Goal: Task Accomplishment & Management: Manage account settings

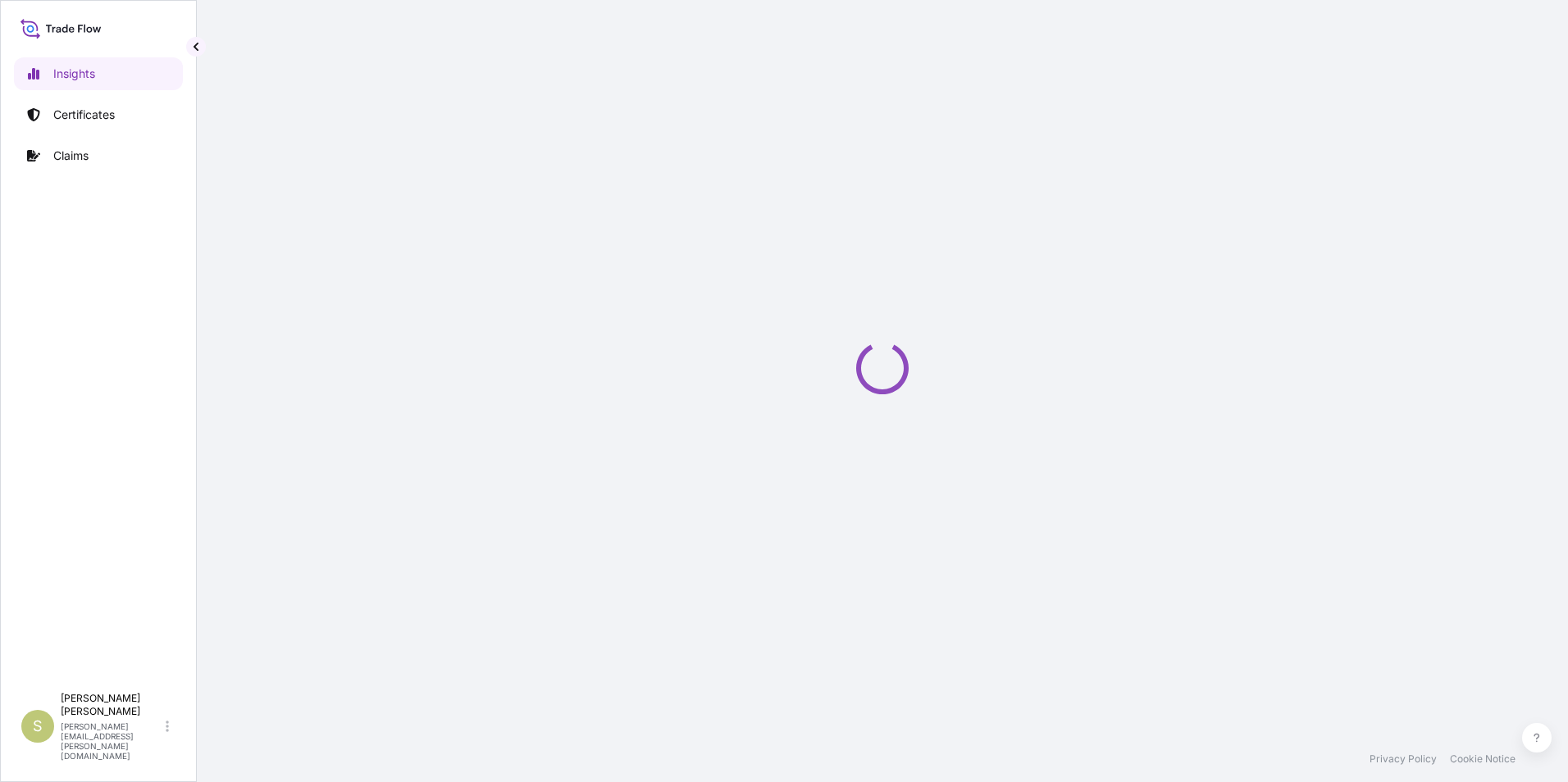
select select "2025"
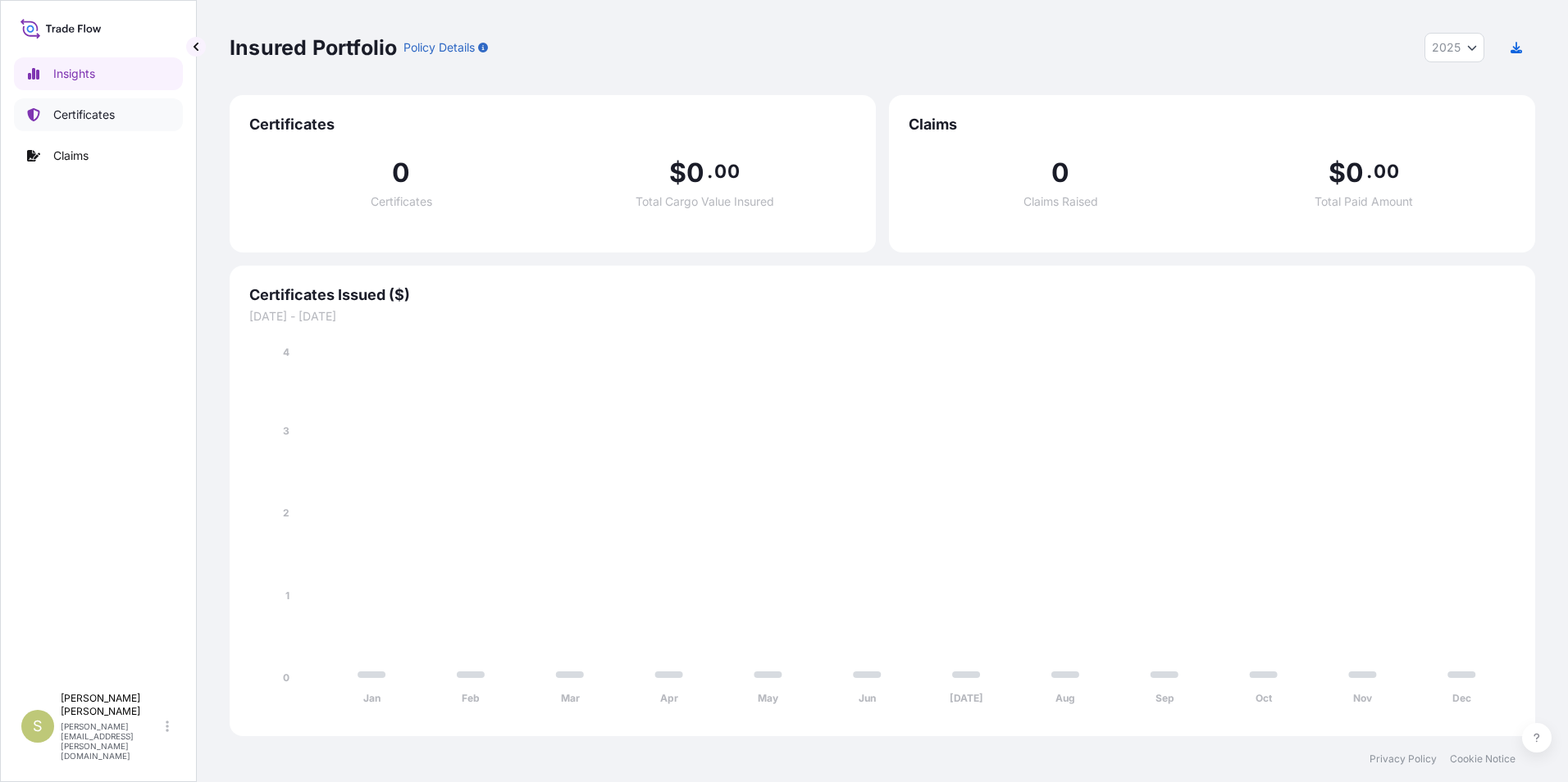
click at [72, 119] on p "Certificates" at bounding box center [84, 115] width 62 height 17
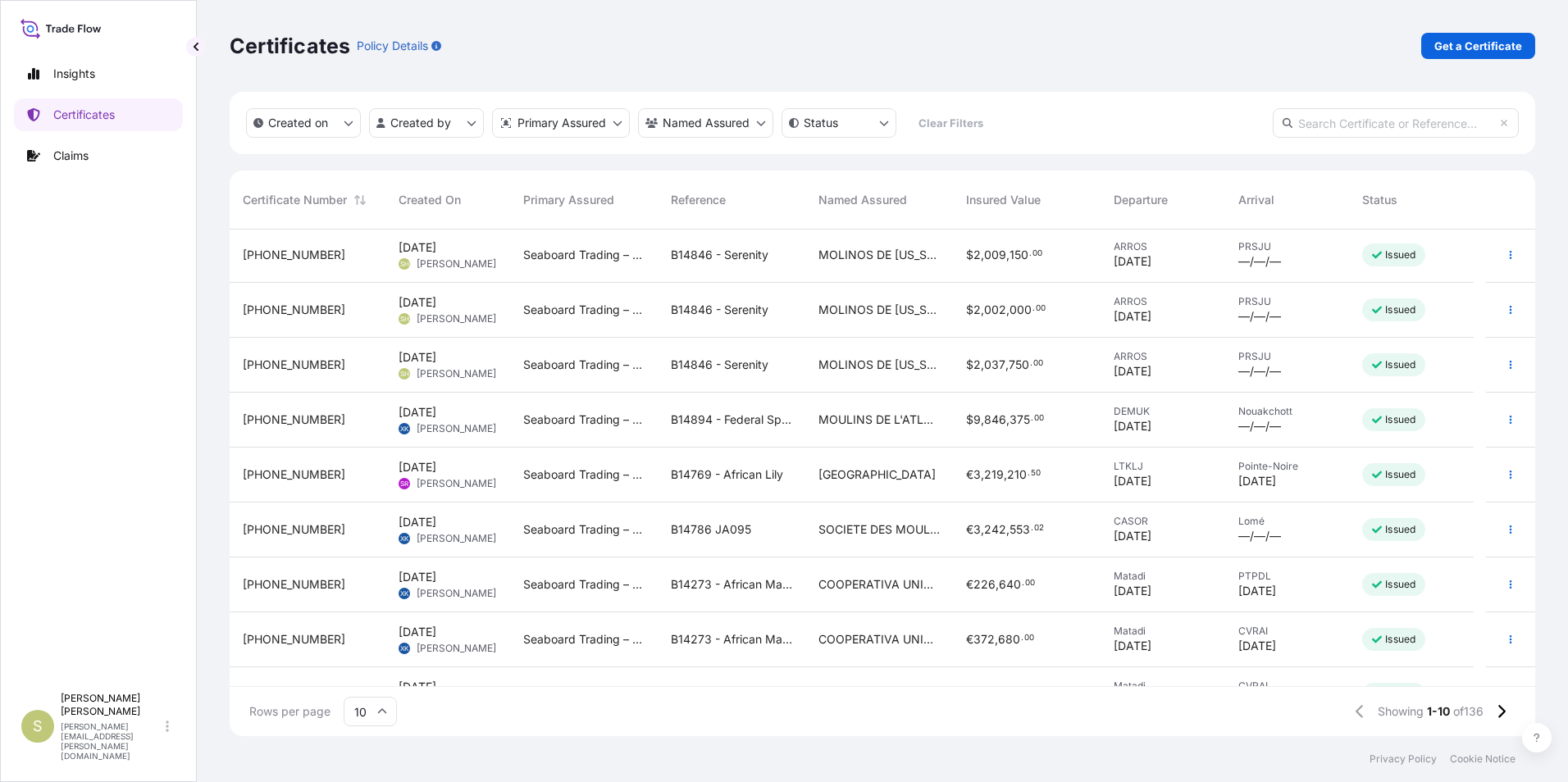
scroll to position [82, 0]
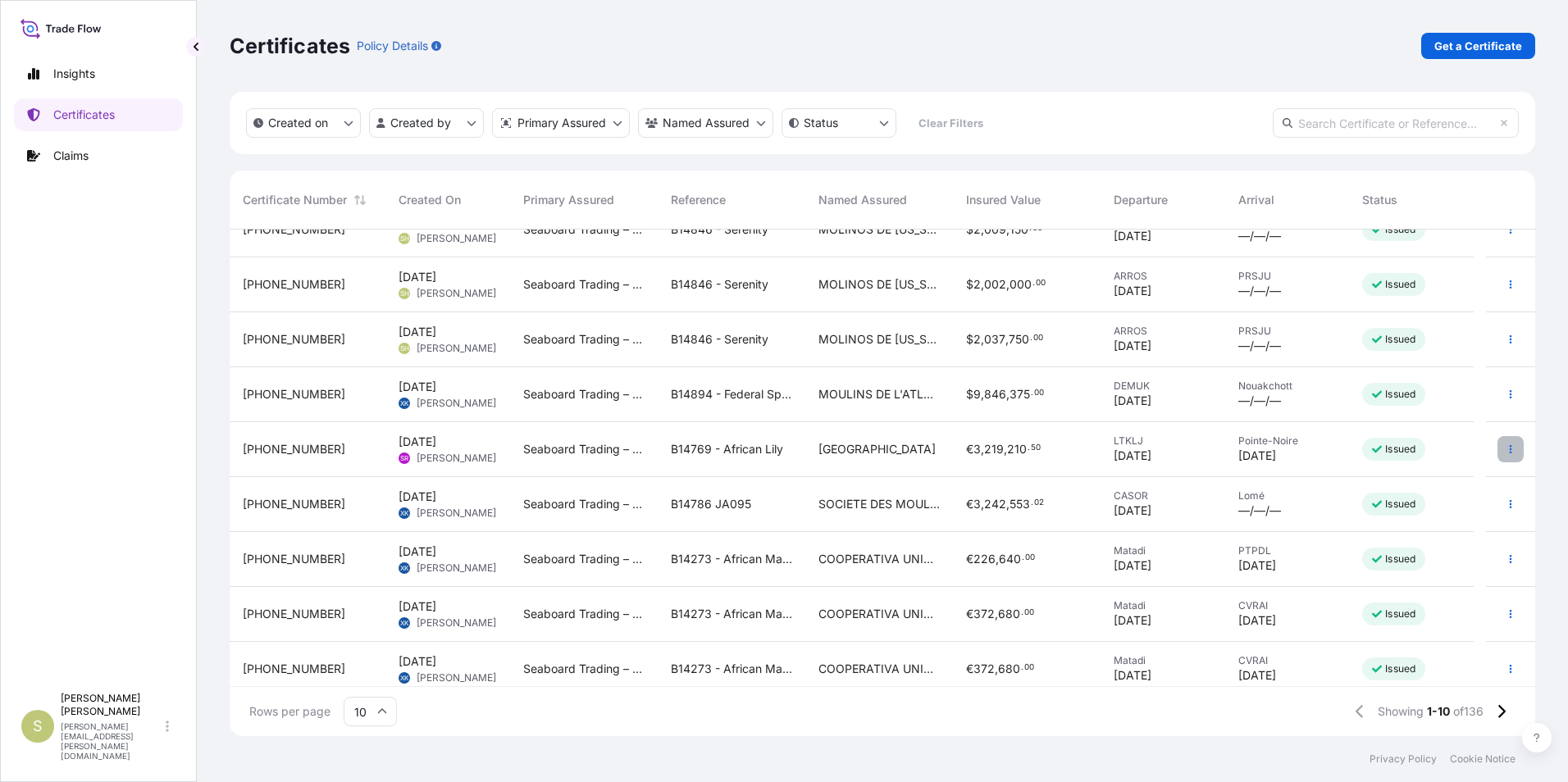
click at [1497, 442] on button "button" at bounding box center [1510, 449] width 26 height 26
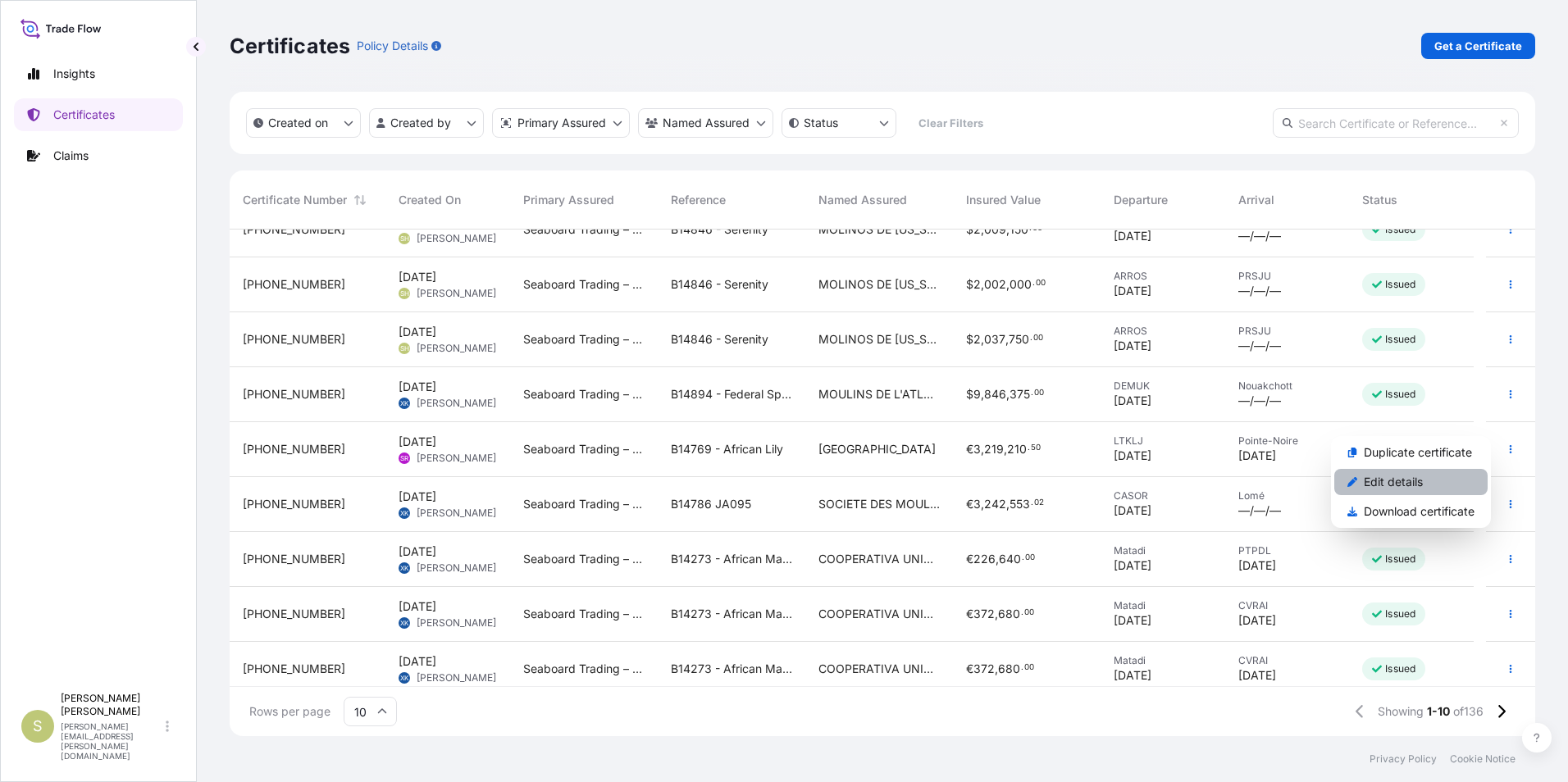
click at [1413, 478] on p "Edit details" at bounding box center [1393, 482] width 59 height 17
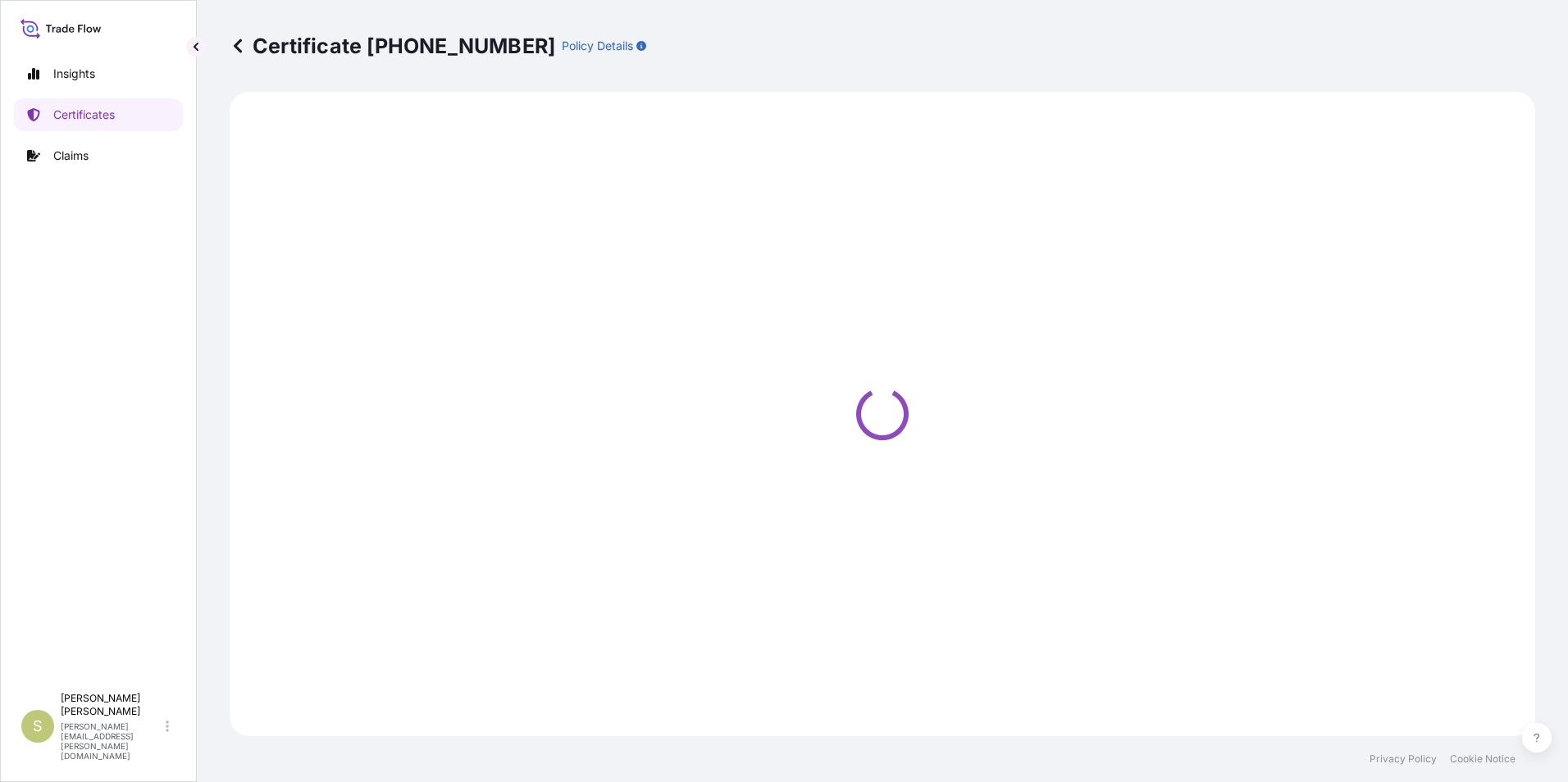
select select "Ocean Vessel"
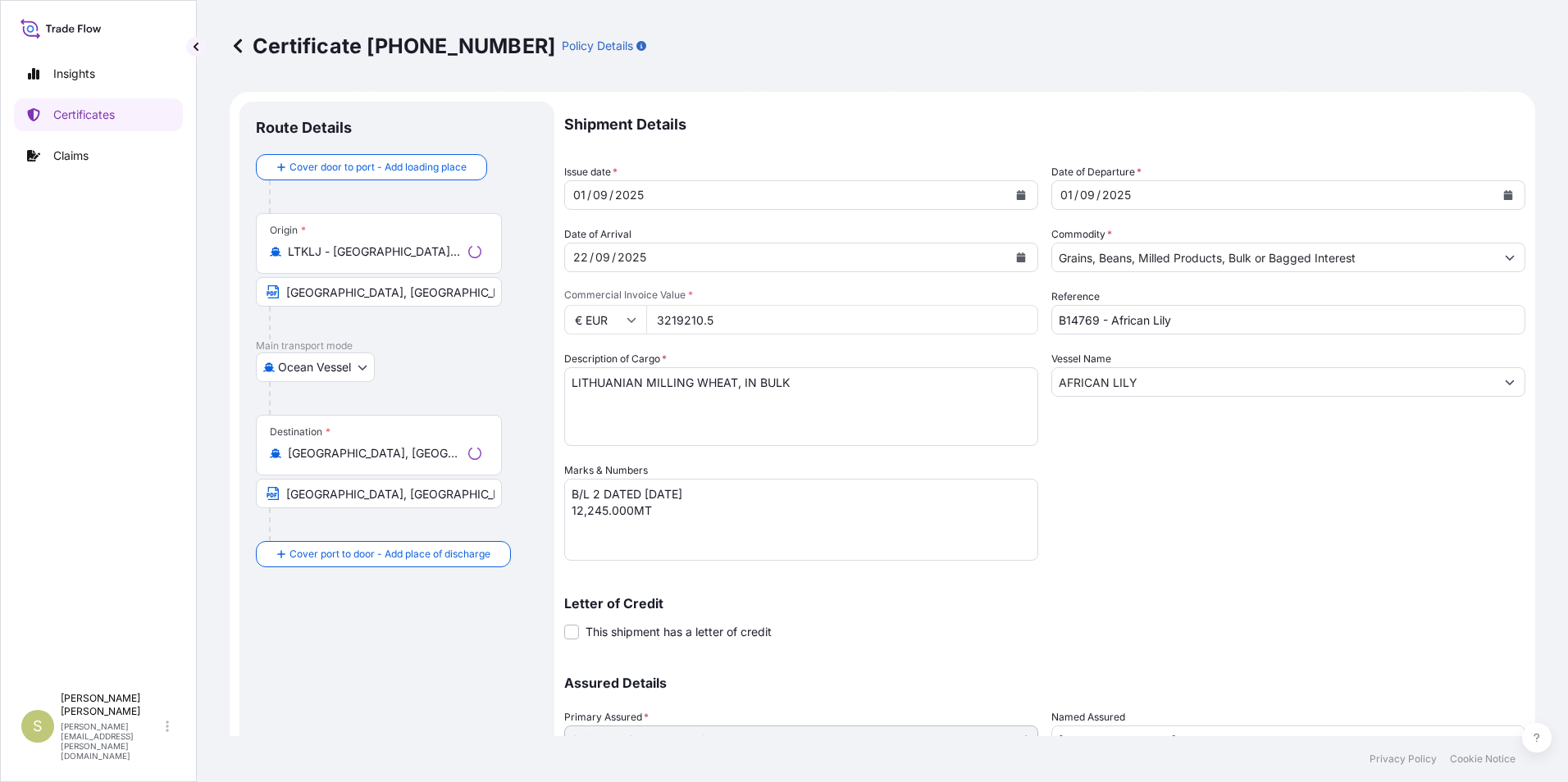
select select "31640"
click at [70, 117] on p "Certificates" at bounding box center [84, 115] width 62 height 17
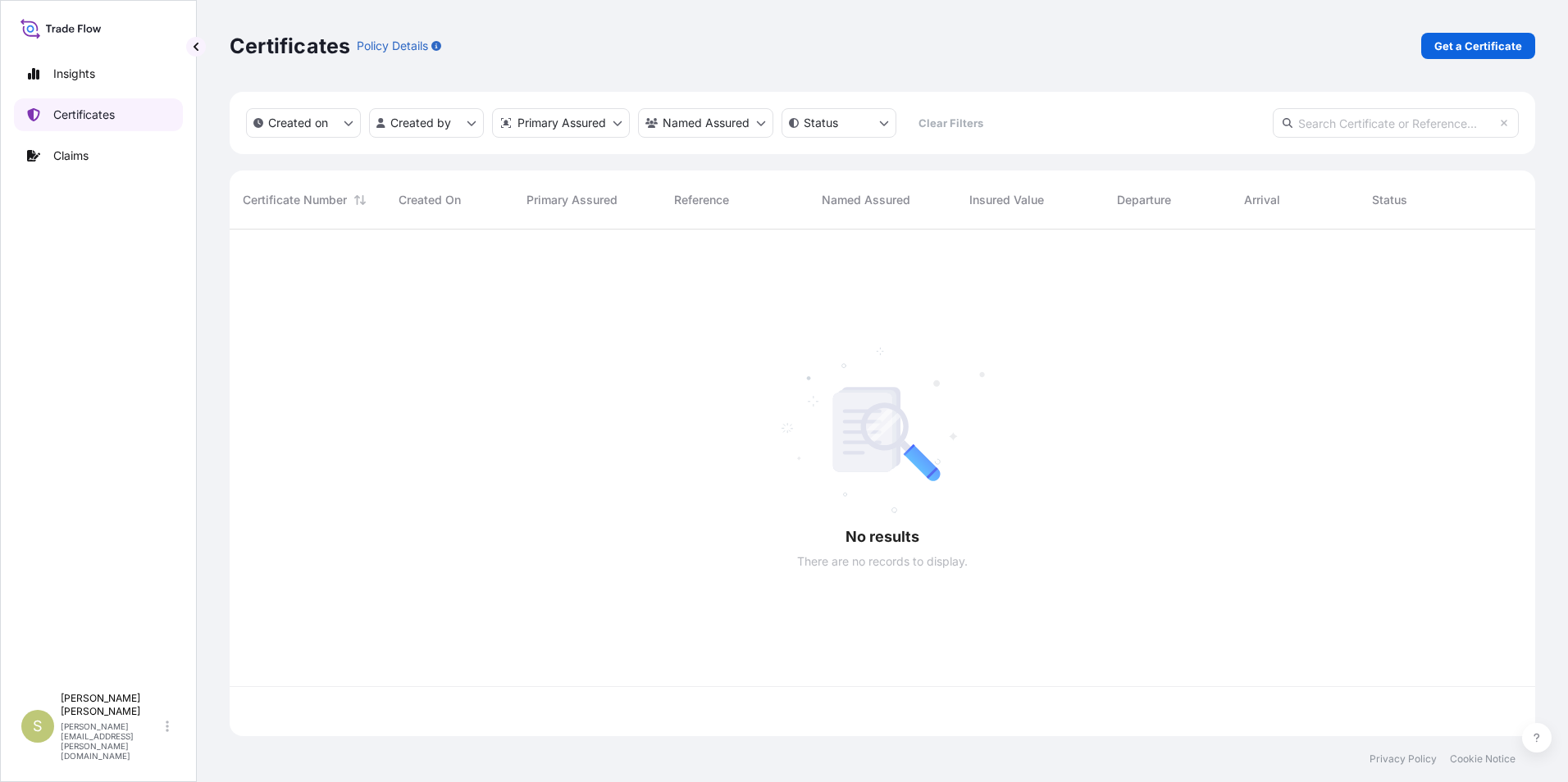
scroll to position [503, 1293]
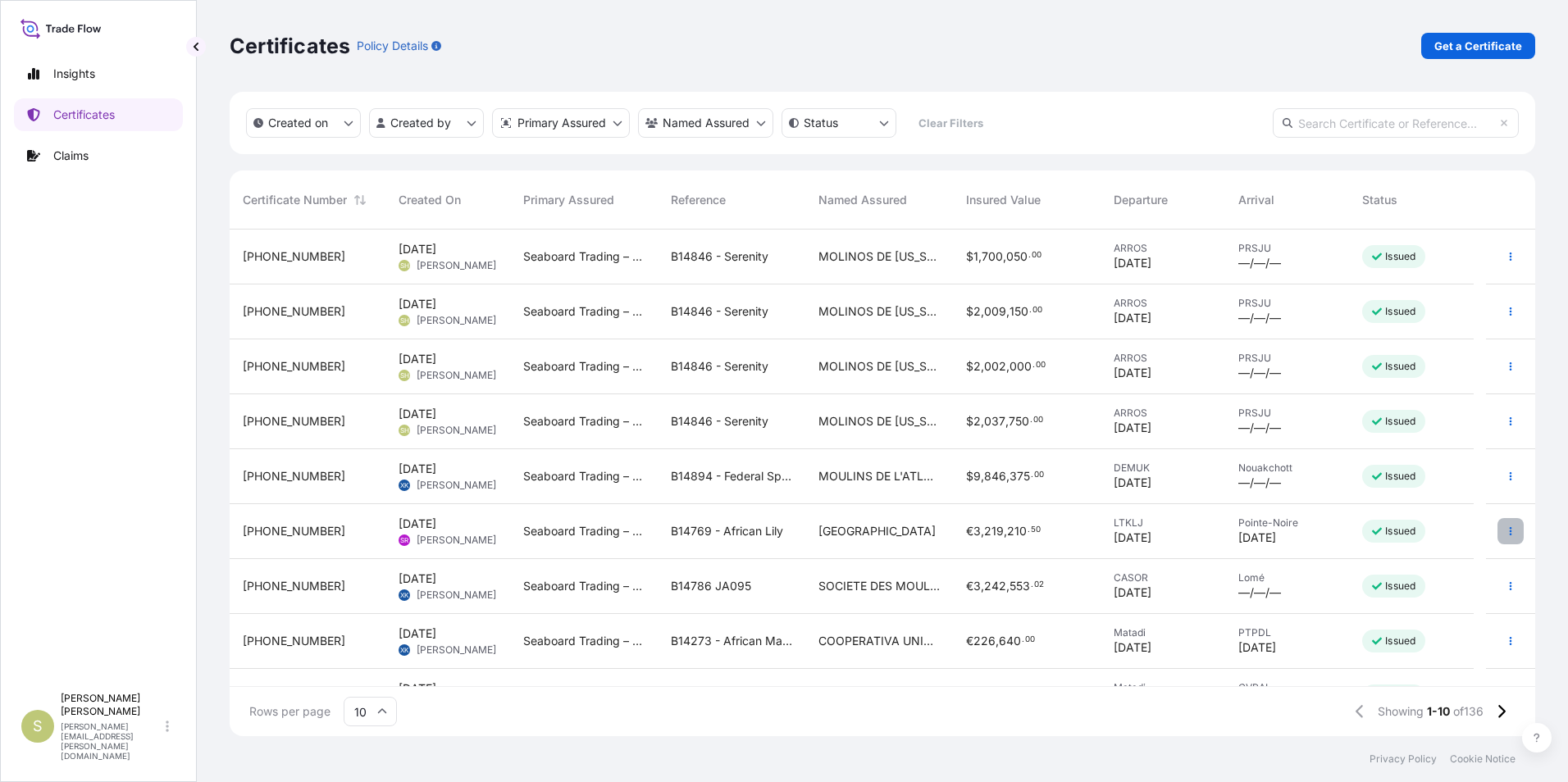
click at [1506, 534] on icon "button" at bounding box center [1510, 531] width 10 height 10
click at [1410, 593] on p "Download certificate" at bounding box center [1419, 594] width 111 height 17
